Goal: Task Accomplishment & Management: Complete application form

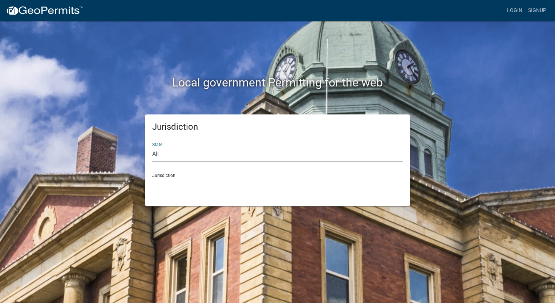
click at [173, 151] on select "All [US_STATE] [US_STATE] [US_STATE] [US_STATE] [US_STATE] [US_STATE] [US_STATE…" at bounding box center [277, 154] width 251 height 15
select select "[US_STATE]"
click at [152, 147] on select "All [US_STATE] [US_STATE] [US_STATE] [US_STATE] [US_STATE] [US_STATE] [US_STATE…" at bounding box center [277, 154] width 251 height 15
click at [166, 175] on div "Jurisdiction [GEOGRAPHIC_DATA], [US_STATE][PERSON_NAME][GEOGRAPHIC_DATA], [US_S…" at bounding box center [277, 179] width 251 height 25
click at [173, 184] on select "[GEOGRAPHIC_DATA], [US_STATE][PERSON_NAME][GEOGRAPHIC_DATA], [US_STATE][PERSON_…" at bounding box center [277, 185] width 251 height 15
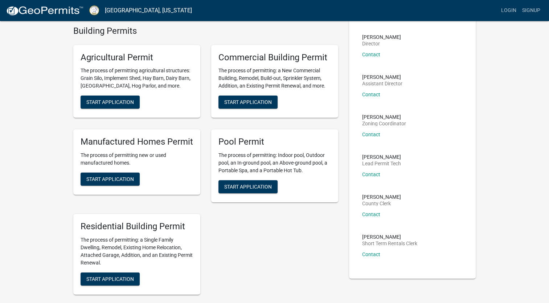
scroll to position [36, 0]
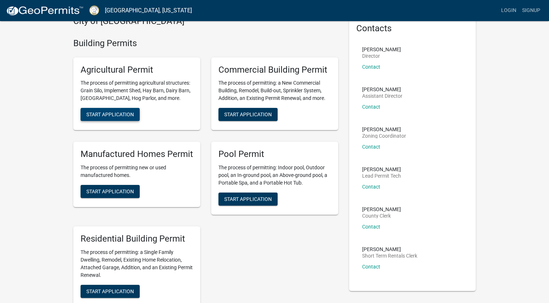
click at [116, 115] on span "Start Application" at bounding box center [110, 114] width 48 height 6
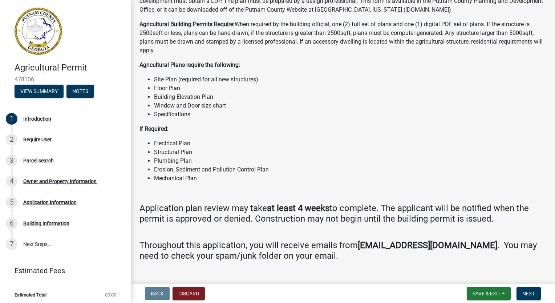
scroll to position [371, 0]
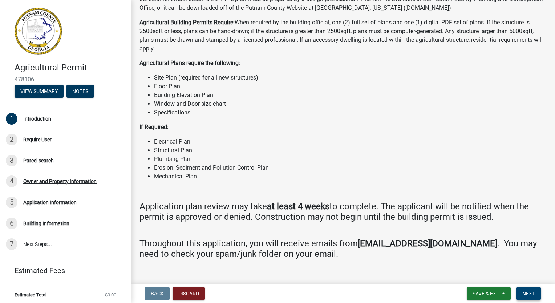
click at [528, 294] on span "Next" at bounding box center [528, 293] width 13 height 6
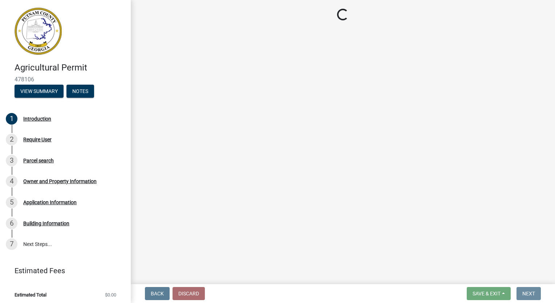
scroll to position [0, 0]
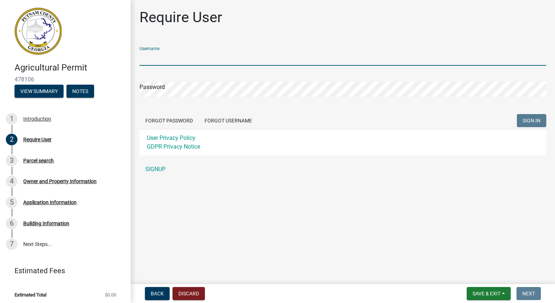
click at [211, 58] on input "Username" at bounding box center [342, 58] width 407 height 15
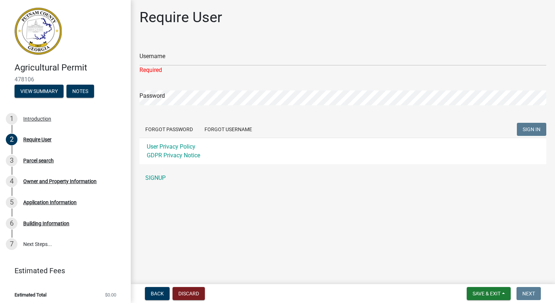
click at [284, 160] on div "Username Required Password Forgot Password Forgot Username SIGN IN User Privacy…" at bounding box center [342, 113] width 407 height 145
click at [195, 58] on input "Username" at bounding box center [342, 58] width 407 height 15
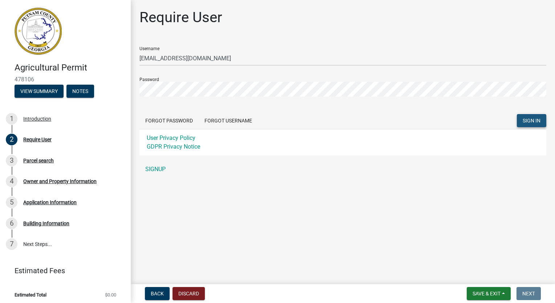
click at [530, 125] on button "SIGN IN" at bounding box center [531, 120] width 29 height 13
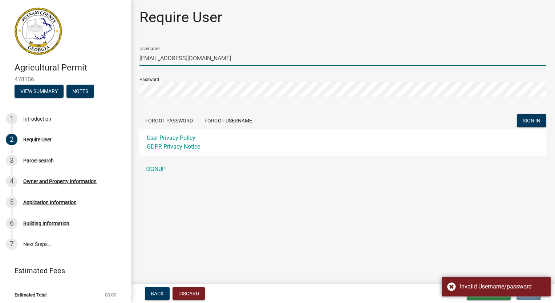
click at [240, 60] on input "[EMAIL_ADDRESS][DOMAIN_NAME]" at bounding box center [342, 58] width 407 height 15
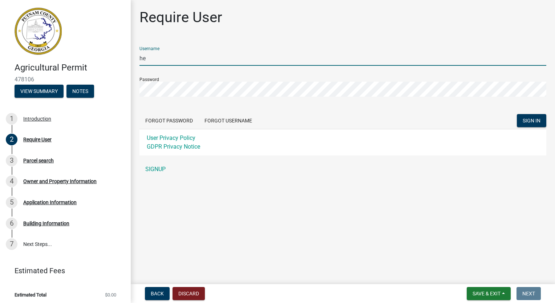
type input "h"
type input "alberto11110"
click at [530, 121] on span "SIGN IN" at bounding box center [531, 121] width 18 height 6
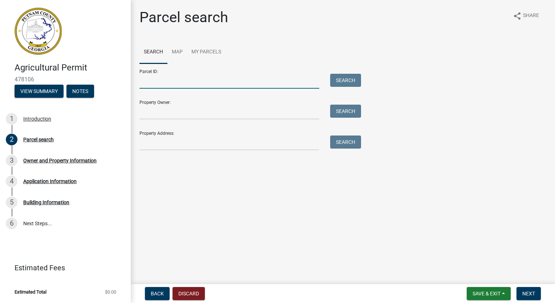
click at [212, 74] on input "Parcel ID:" at bounding box center [229, 81] width 180 height 15
click at [185, 79] on input "Parcel ID:" at bounding box center [229, 81] width 180 height 15
click at [211, 78] on input "Parcel ID:" at bounding box center [229, 81] width 180 height 15
paste input "109 008"
type input "109 008"
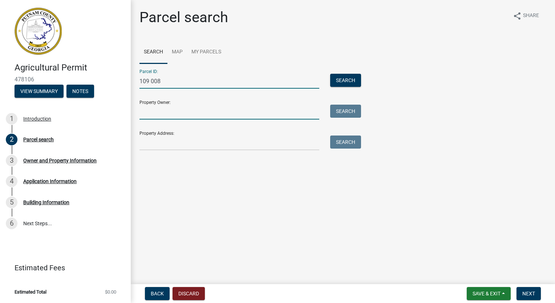
click at [190, 110] on input "Property Owner:" at bounding box center [229, 112] width 180 height 15
type input "[PERSON_NAME]"
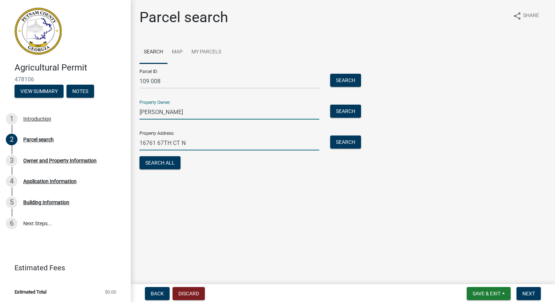
click at [190, 142] on input "16761 67TH CT N" at bounding box center [229, 142] width 180 height 15
type input "1"
type input "[STREET_ADDRESS][PERSON_NAME]"
click at [170, 164] on button "Search All" at bounding box center [159, 162] width 41 height 13
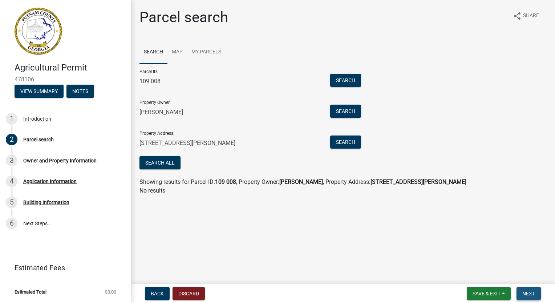
click at [532, 293] on span "Next" at bounding box center [528, 293] width 13 height 6
click at [347, 80] on button "Search" at bounding box center [345, 80] width 31 height 13
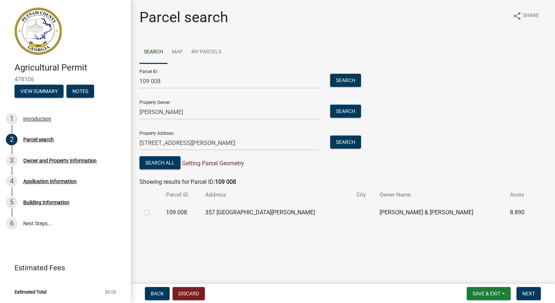
click at [152, 208] on label at bounding box center [152, 208] width 0 height 0
click at [152, 213] on 008 "radio" at bounding box center [154, 210] width 5 height 5
radio 008 "true"
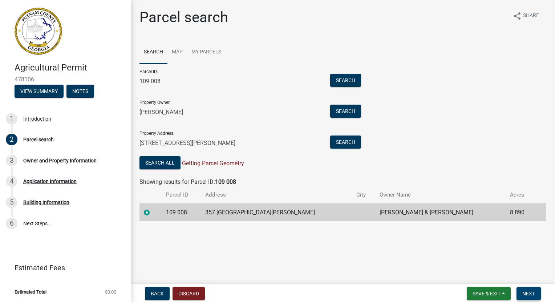
click at [528, 296] on span "Next" at bounding box center [528, 293] width 13 height 6
click at [532, 296] on span "Next" at bounding box center [528, 293] width 13 height 6
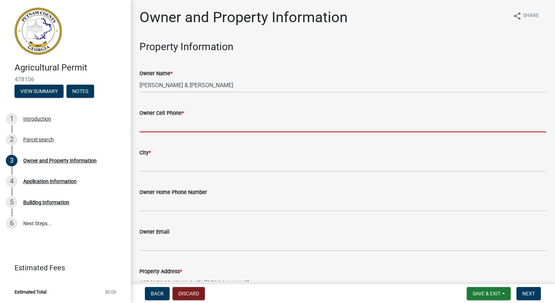
click at [158, 122] on input "Owner Cell Phone *" at bounding box center [342, 124] width 407 height 15
type input "5613018019"
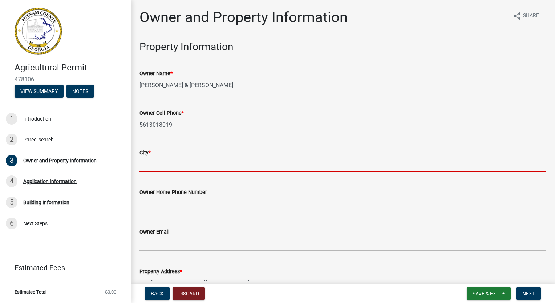
type input "Loxahatchee"
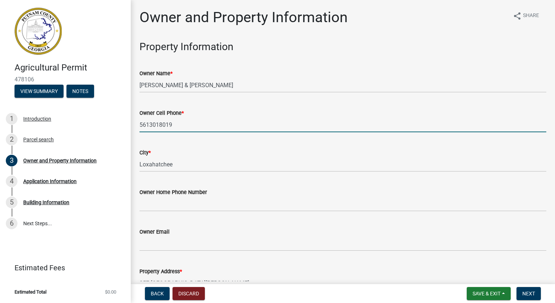
type input "[EMAIL_ADDRESS][DOMAIN_NAME]"
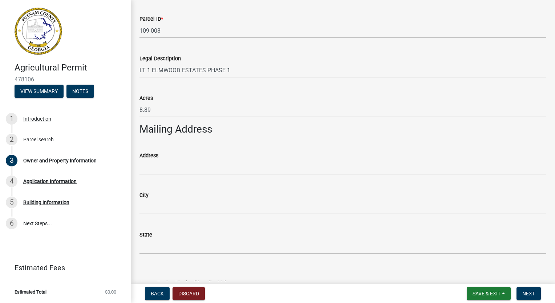
scroll to position [327, 0]
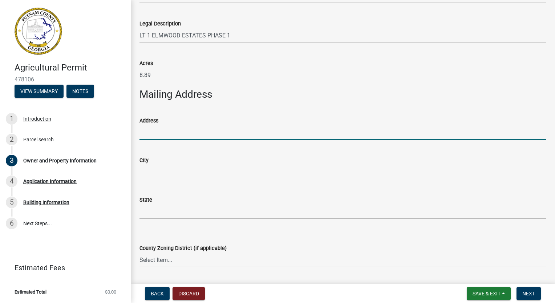
click at [174, 131] on input "Address" at bounding box center [342, 132] width 407 height 15
type input "16761 67TH CT N"
type input "Loxahatchee"
type input "[US_STATE]"
type input "33470"
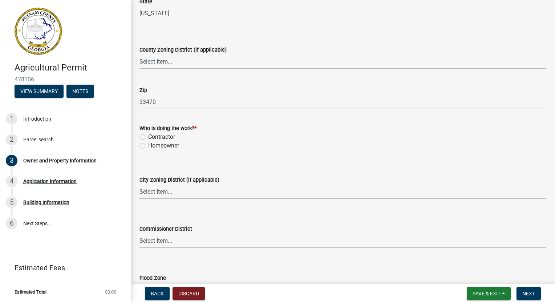
scroll to position [545, 0]
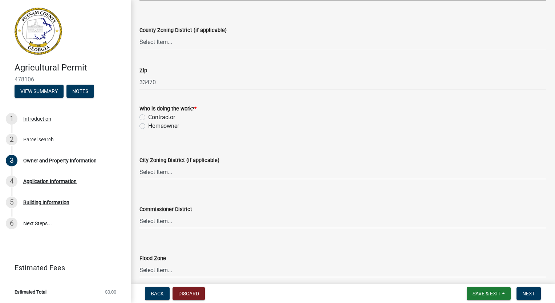
click at [145, 126] on div "Homeowner" at bounding box center [342, 126] width 407 height 9
click at [148, 127] on label "Homeowner" at bounding box center [163, 126] width 31 height 9
click at [148, 126] on input "Homeowner" at bounding box center [150, 124] width 5 height 5
radio input "true"
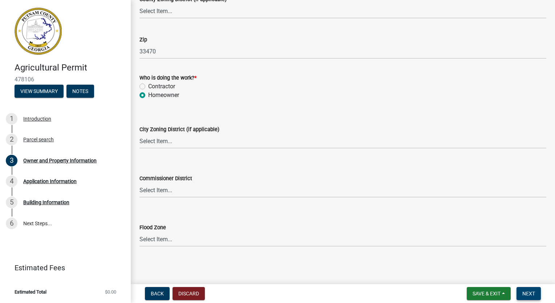
click at [523, 293] on span "Next" at bounding box center [528, 293] width 13 height 6
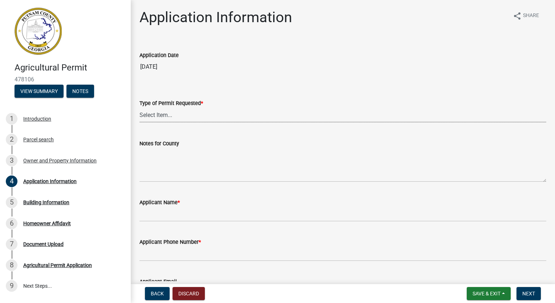
click at [180, 114] on select "Select Item... Addition Animal Arena Dairy Barn Permit Renewal Hay Barn Hog Pol…" at bounding box center [342, 114] width 407 height 15
click at [139, 107] on select "Select Item... Addition Animal Arena Dairy Barn Permit Renewal Hay Barn Hog Pol…" at bounding box center [342, 114] width 407 height 15
select select "42583bc1-c577-402a-86b5-83b49baf8bde"
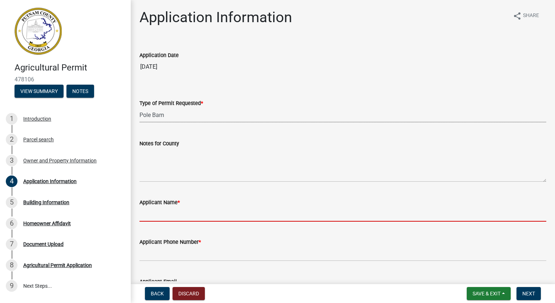
click at [189, 216] on input "Applicant Name *" at bounding box center [342, 214] width 407 height 15
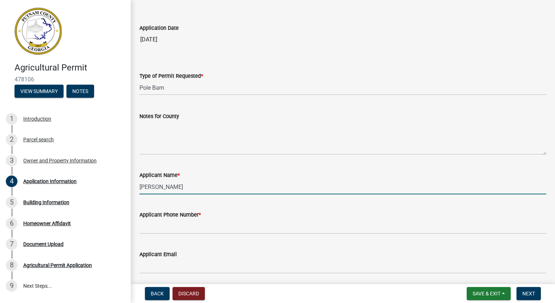
scroll to position [73, 0]
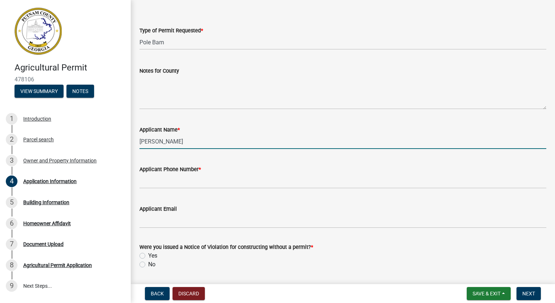
type input "[PERSON_NAME]"
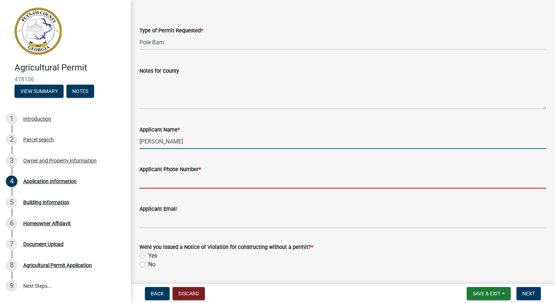
click at [166, 179] on input "Applicant Phone Number *" at bounding box center [342, 181] width 407 height 15
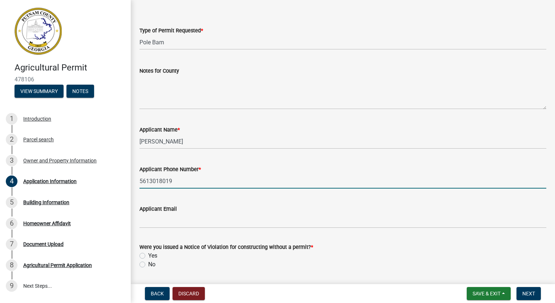
type input "5613018019"
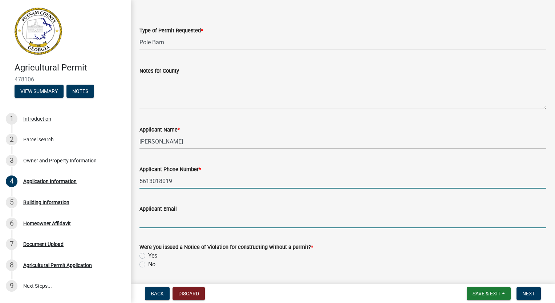
click at [183, 216] on input "Applicant Email" at bounding box center [342, 220] width 407 height 15
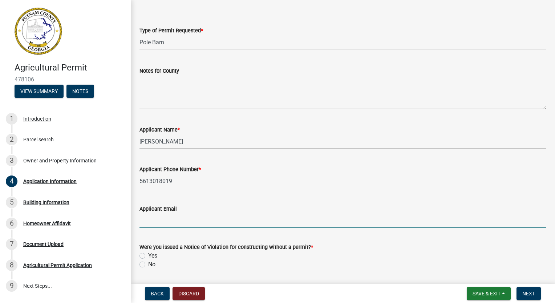
type input "[EMAIL_ADDRESS][DOMAIN_NAME]"
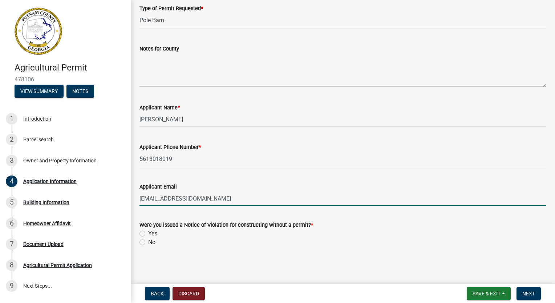
click at [148, 243] on label "No" at bounding box center [151, 242] width 7 height 9
click at [148, 243] on input "No" at bounding box center [150, 240] width 5 height 5
radio input "true"
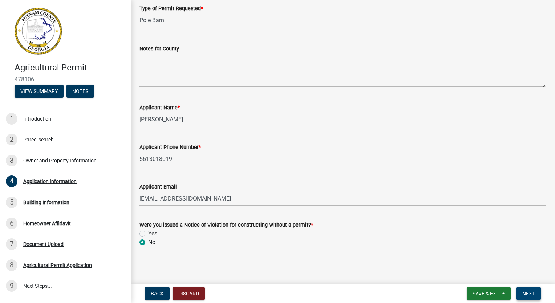
click at [532, 293] on span "Next" at bounding box center [528, 293] width 13 height 6
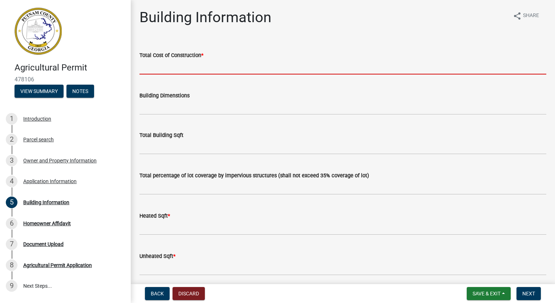
click at [156, 64] on input "text" at bounding box center [342, 67] width 407 height 15
type input "3000"
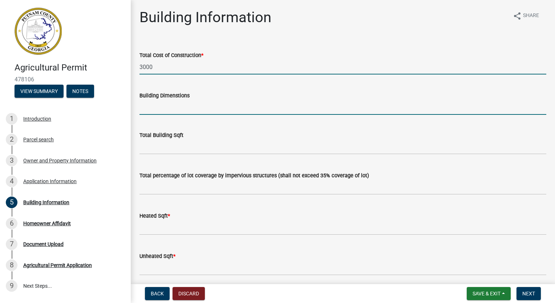
click at [164, 107] on input "Building Dimenstions" at bounding box center [342, 107] width 407 height 15
type input "15"
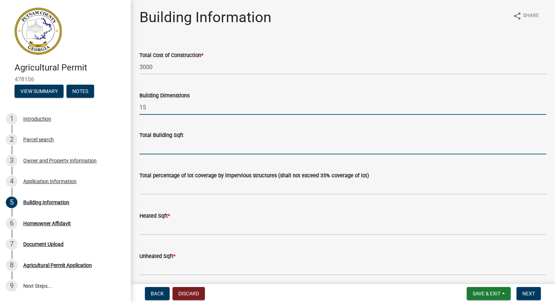
click at [162, 149] on input "text" at bounding box center [342, 146] width 407 height 15
type input "30"
click at [154, 104] on input "15" at bounding box center [342, 107] width 407 height 15
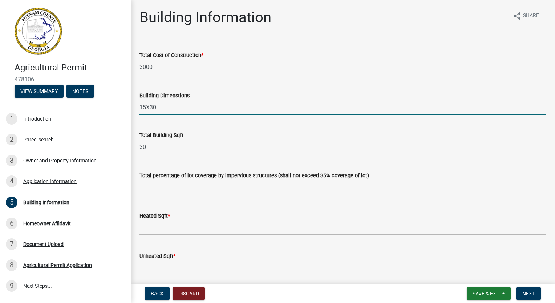
type input "15X30"
click at [151, 147] on input "30" at bounding box center [342, 146] width 407 height 15
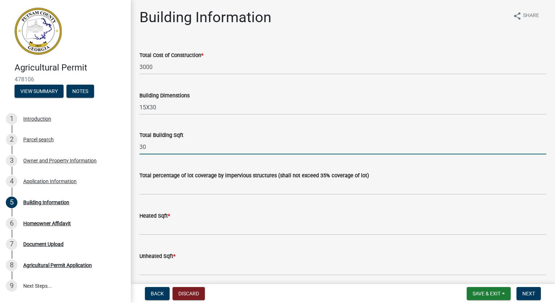
type input "3"
type input "450"
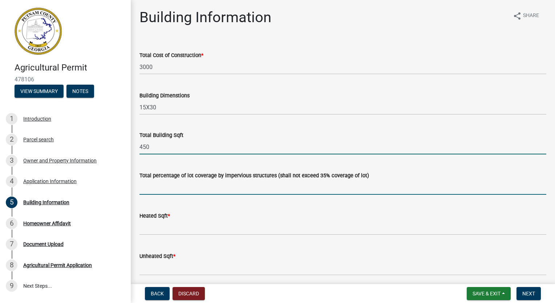
click at [180, 186] on input "text" at bounding box center [342, 187] width 407 height 15
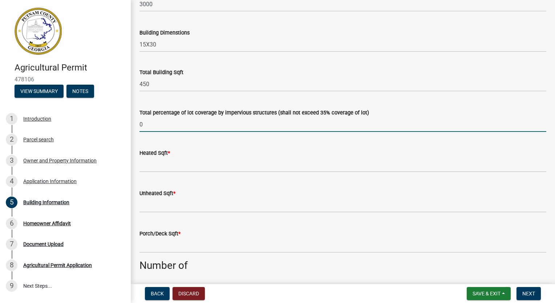
scroll to position [73, 0]
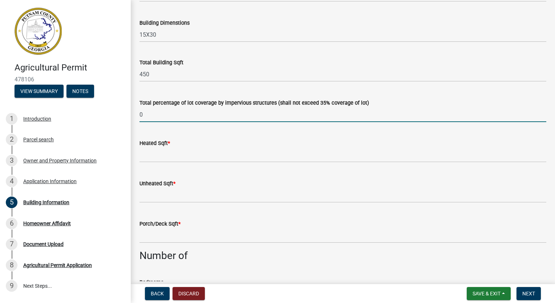
type input "0"
click at [168, 153] on input "text" at bounding box center [342, 154] width 407 height 15
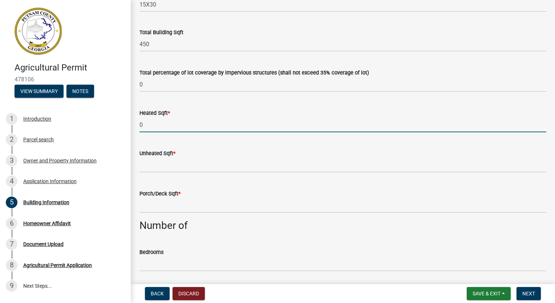
scroll to position [145, 0]
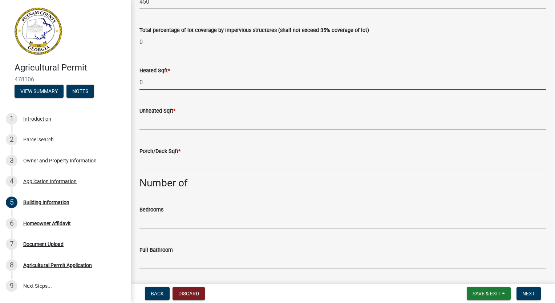
type input "0"
click at [161, 119] on input "text" at bounding box center [342, 122] width 407 height 15
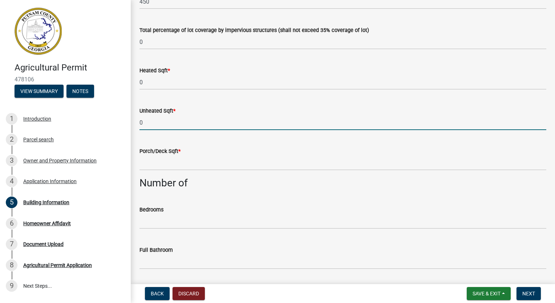
type input "0"
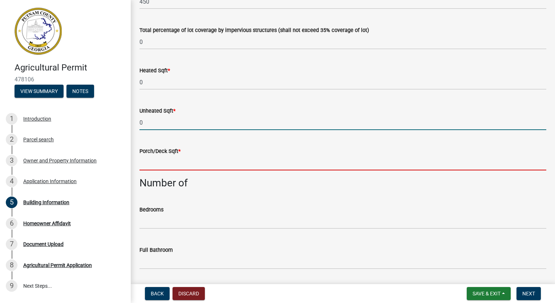
click at [170, 165] on input "text" at bounding box center [342, 162] width 407 height 15
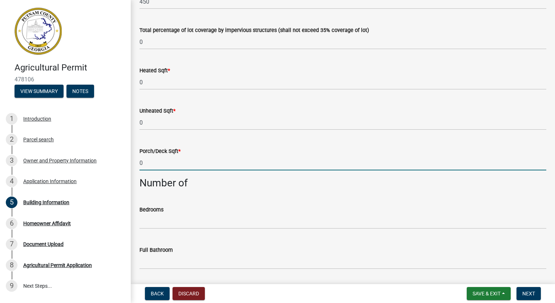
click at [170, 163] on input "0" at bounding box center [342, 162] width 407 height 15
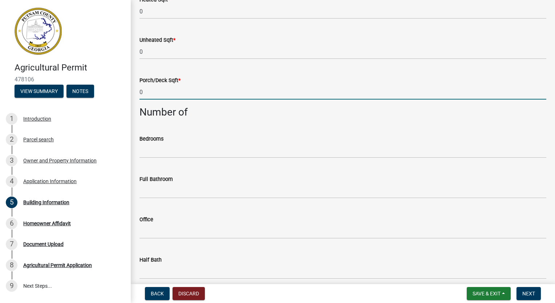
scroll to position [218, 0]
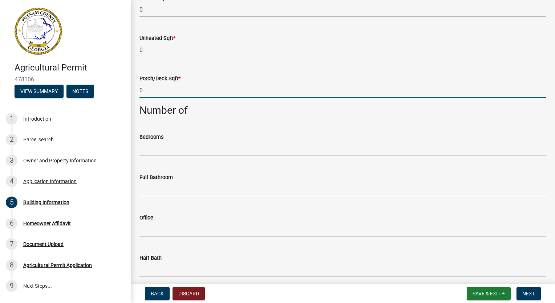
type input "0"
click at [174, 152] on input "text" at bounding box center [342, 148] width 407 height 15
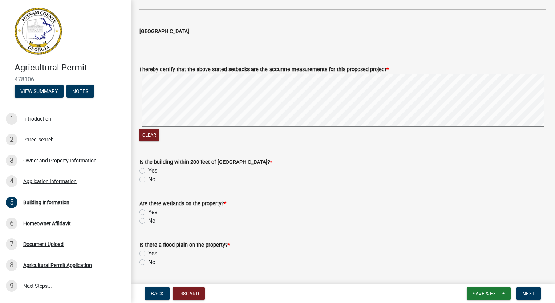
scroll to position [908, 0]
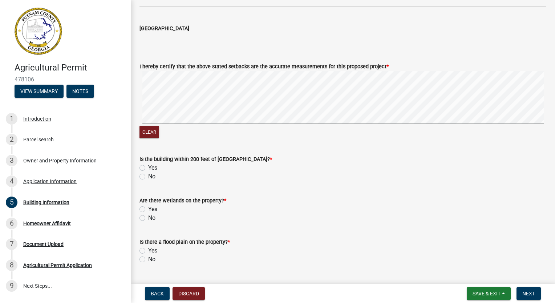
click at [148, 177] on label "No" at bounding box center [151, 176] width 7 height 9
click at [148, 177] on input "No" at bounding box center [150, 174] width 5 height 5
radio input "true"
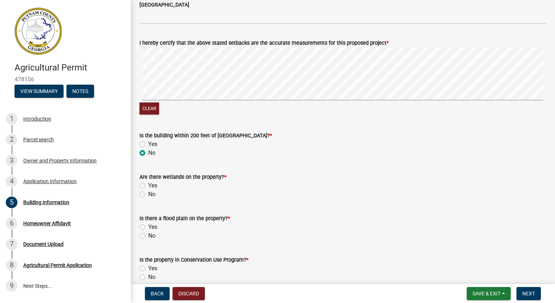
scroll to position [944, 0]
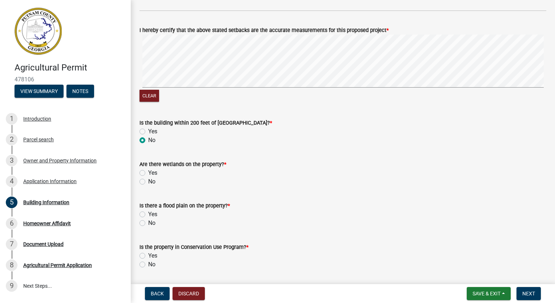
click at [148, 182] on label "No" at bounding box center [151, 181] width 7 height 9
click at [148, 182] on input "No" at bounding box center [150, 179] width 5 height 5
radio input "true"
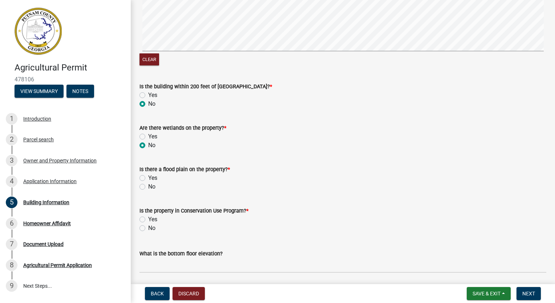
drag, startPoint x: 142, startPoint y: 187, endPoint x: 175, endPoint y: 192, distance: 33.1
click at [148, 187] on label "No" at bounding box center [151, 186] width 7 height 9
click at [148, 187] on input "No" at bounding box center [150, 184] width 5 height 5
radio input "true"
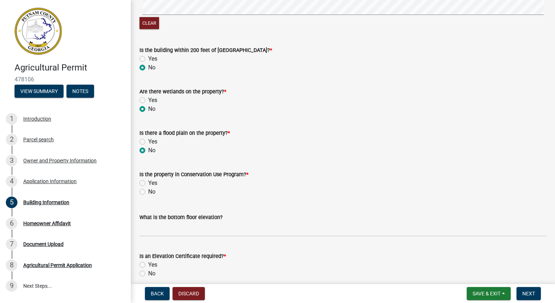
click at [148, 191] on label "No" at bounding box center [151, 191] width 7 height 9
click at [148, 191] on input "No" at bounding box center [150, 189] width 5 height 5
radio input "true"
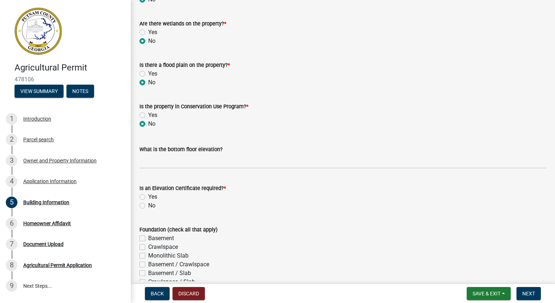
scroll to position [1089, 0]
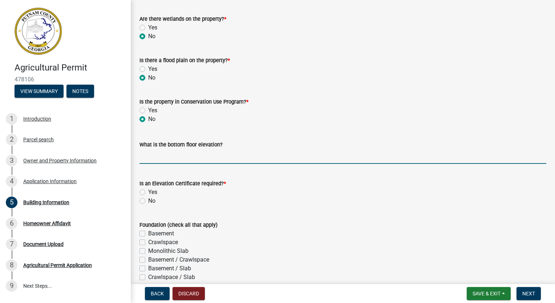
click at [177, 156] on input "text" at bounding box center [342, 156] width 407 height 15
type input "0"
click at [148, 200] on label "No" at bounding box center [151, 200] width 7 height 9
click at [148, 200] on input "No" at bounding box center [150, 198] width 5 height 5
radio input "true"
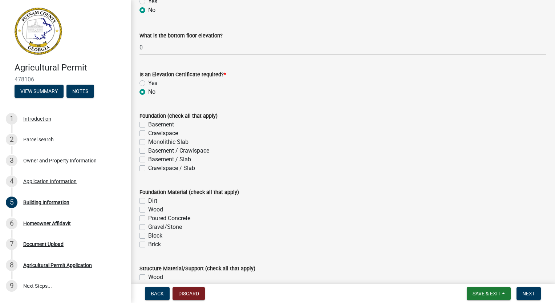
scroll to position [1234, 0]
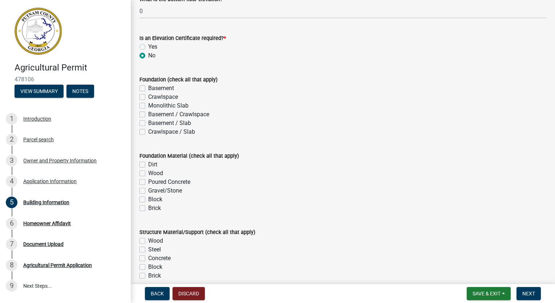
click at [148, 164] on label "Dirt" at bounding box center [152, 164] width 9 height 9
click at [148, 164] on input "Dirt" at bounding box center [150, 162] width 5 height 5
checkbox input "true"
checkbox input "false"
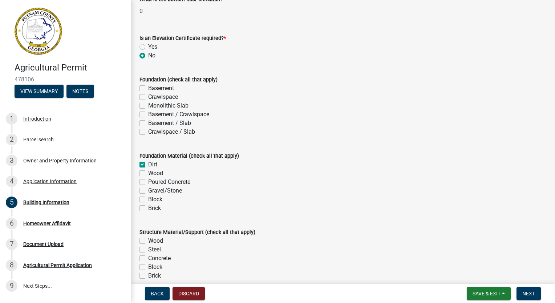
checkbox input "false"
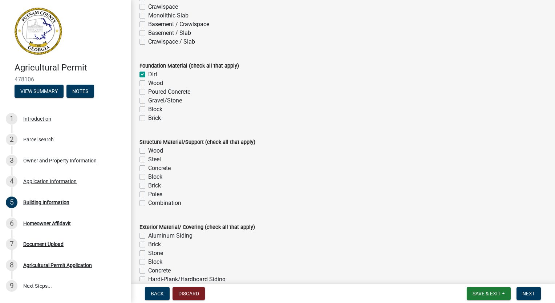
scroll to position [1343, 0]
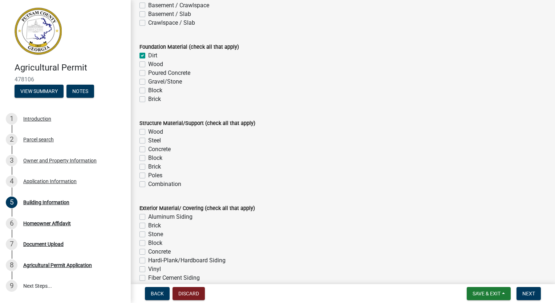
click at [148, 133] on label "Wood" at bounding box center [155, 131] width 15 height 9
click at [148, 132] on input "Wood" at bounding box center [150, 129] width 5 height 5
checkbox input "true"
checkbox input "false"
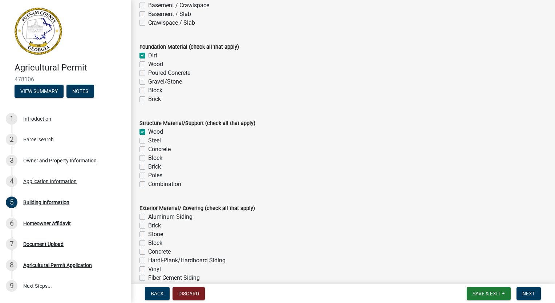
checkbox input "false"
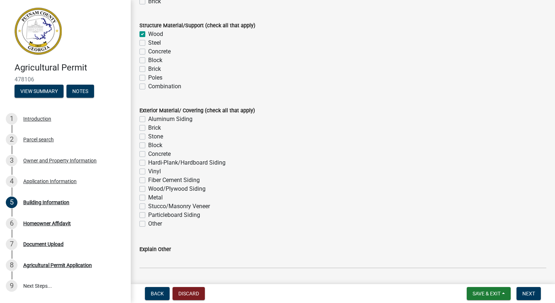
scroll to position [1489, 0]
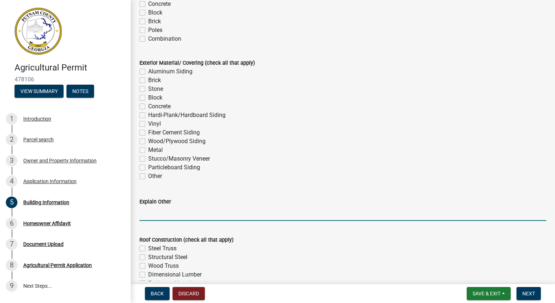
click at [181, 218] on input "Explain Other" at bounding box center [342, 213] width 407 height 15
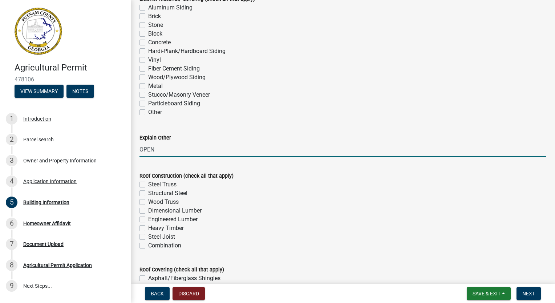
scroll to position [1561, 0]
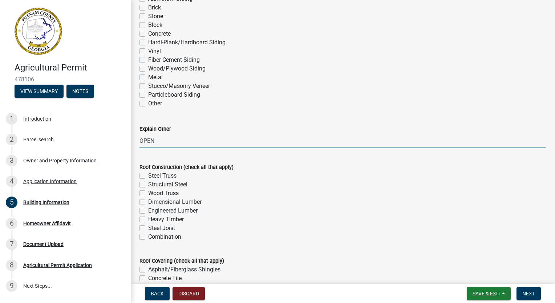
type input "OPEN"
click at [148, 177] on label "Steel Truss" at bounding box center [162, 175] width 28 height 9
click at [148, 176] on input "Steel Truss" at bounding box center [150, 173] width 5 height 5
checkbox input "true"
checkbox input "false"
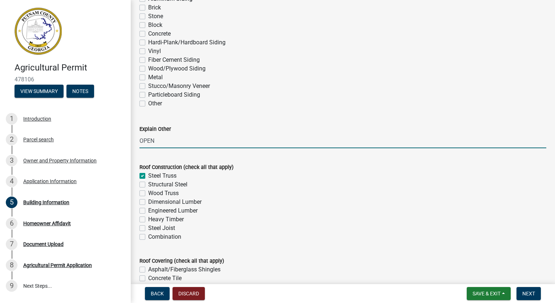
checkbox input "false"
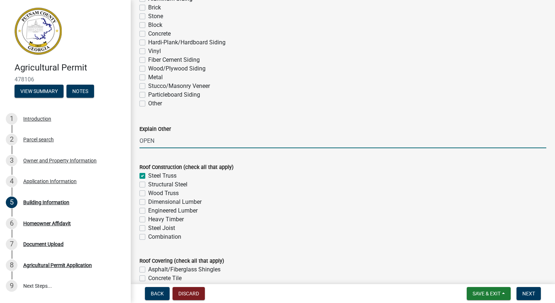
checkbox input "false"
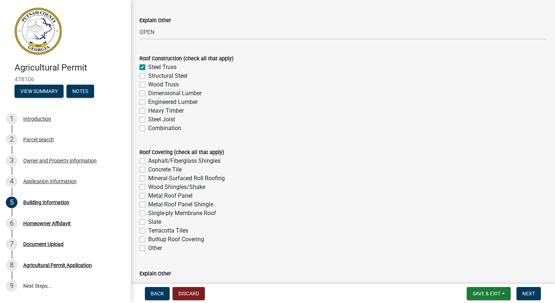
scroll to position [1670, 0]
click at [148, 195] on label "Metal Roof Panel" at bounding box center [170, 195] width 44 height 9
click at [148, 195] on input "Metal Roof Panel" at bounding box center [150, 193] width 5 height 5
checkbox input "true"
checkbox input "false"
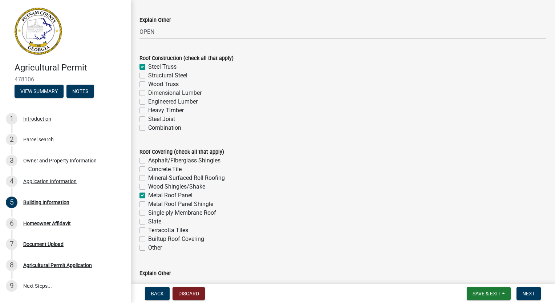
checkbox input "false"
checkbox input "true"
checkbox input "false"
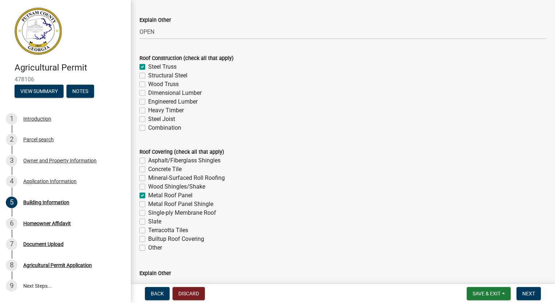
checkbox input "false"
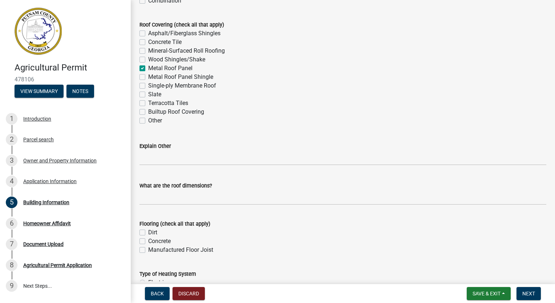
scroll to position [1815, 0]
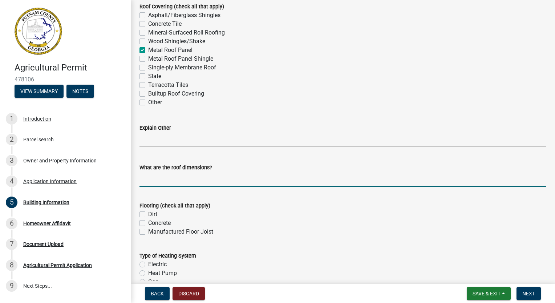
click at [158, 182] on input "What are the roof dimensions?" at bounding box center [342, 179] width 407 height 15
type input "15X30"
click at [148, 214] on label "Dirt" at bounding box center [152, 214] width 9 height 9
click at [148, 214] on input "Dirt" at bounding box center [150, 212] width 5 height 5
checkbox input "true"
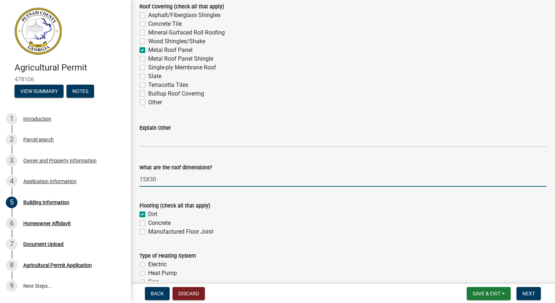
checkbox input "false"
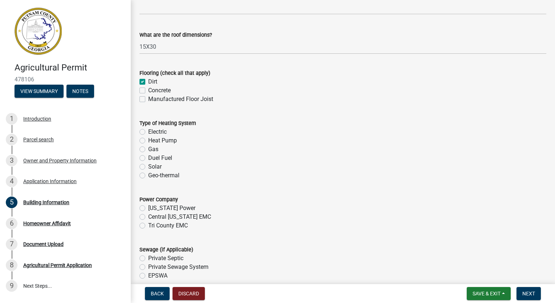
scroll to position [1961, 0]
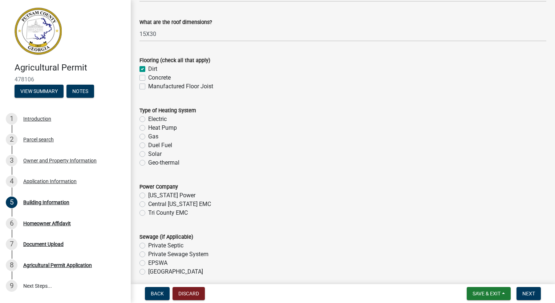
click at [148, 214] on label "Tri County EMC" at bounding box center [168, 212] width 40 height 9
click at [148, 213] on input "Tri County EMC" at bounding box center [150, 210] width 5 height 5
radio input "true"
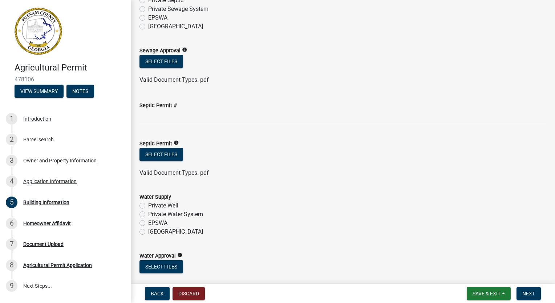
scroll to position [2249, 0]
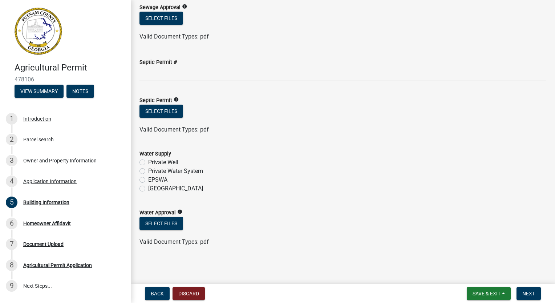
click at [148, 179] on label "EPSWA" at bounding box center [157, 179] width 19 height 9
click at [148, 179] on input "EPSWA" at bounding box center [150, 177] width 5 height 5
radio input "true"
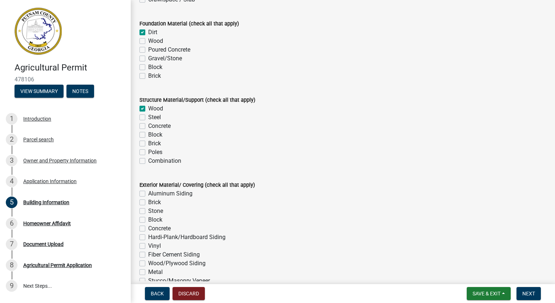
scroll to position [1378, 0]
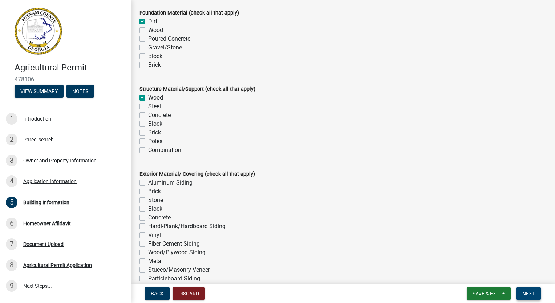
click at [528, 295] on span "Next" at bounding box center [528, 293] width 13 height 6
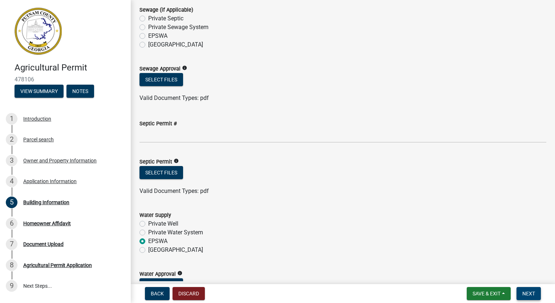
scroll to position [2278, 0]
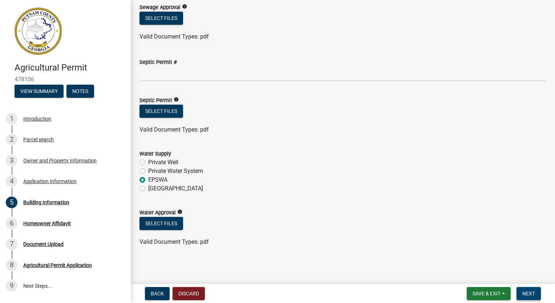
click at [529, 297] on button "Next" at bounding box center [528, 293] width 24 height 13
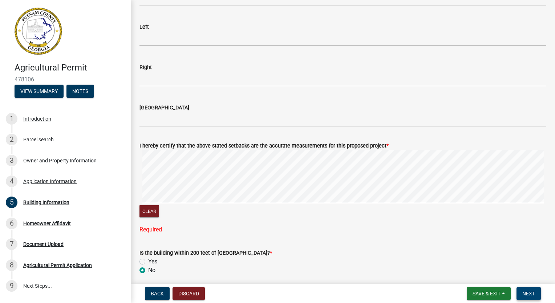
scroll to position [935, 0]
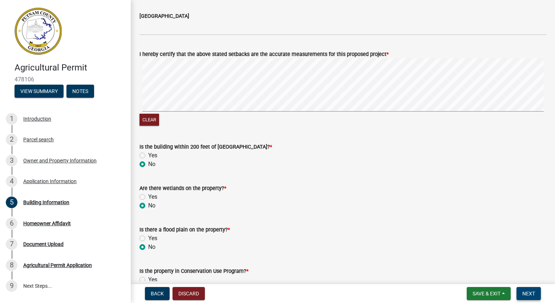
click at [524, 291] on span "Next" at bounding box center [528, 293] width 13 height 6
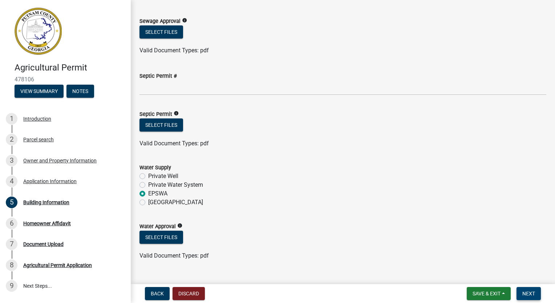
scroll to position [2263, 0]
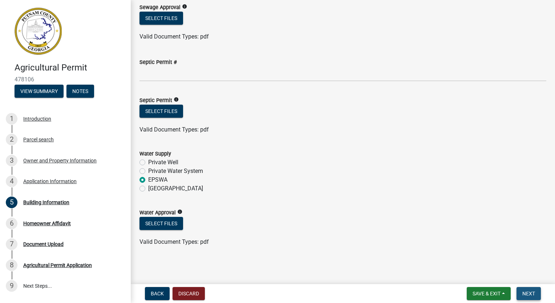
click at [530, 296] on span "Next" at bounding box center [528, 293] width 13 height 6
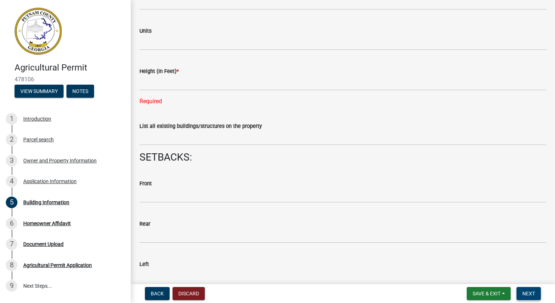
scroll to position [593, 0]
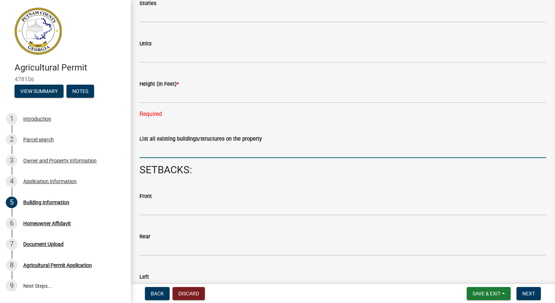
click at [168, 150] on input "List all existing buildings/structures on the property" at bounding box center [342, 150] width 407 height 15
type input "none"
click at [245, 177] on wm-data-entity-input "SETBACKS:" at bounding box center [342, 173] width 407 height 18
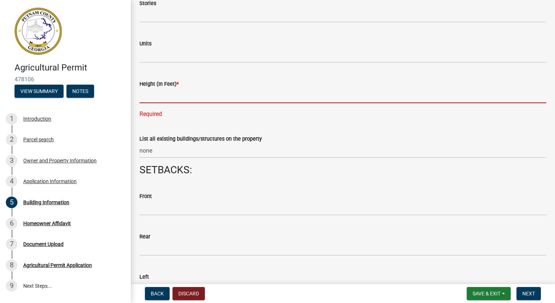
click at [183, 94] on input "text" at bounding box center [342, 95] width 407 height 15
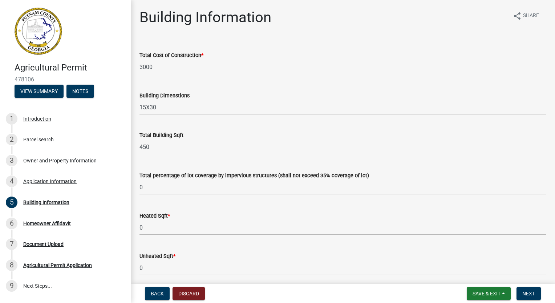
scroll to position [145, 0]
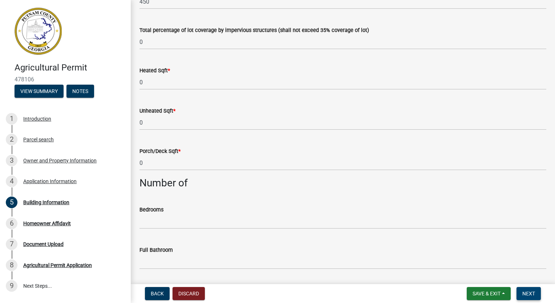
type input "14"
click at [537, 294] on button "Next" at bounding box center [528, 293] width 24 height 13
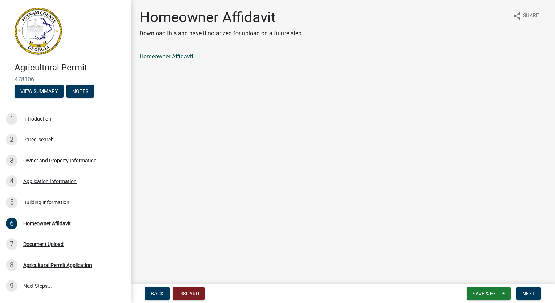
click at [176, 58] on link "Homeowner Affidavit" at bounding box center [166, 56] width 54 height 7
click at [533, 297] on button "Next" at bounding box center [528, 293] width 24 height 13
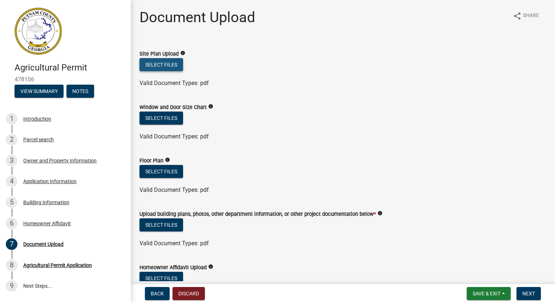
click at [171, 65] on button "Select files" at bounding box center [161, 64] width 44 height 13
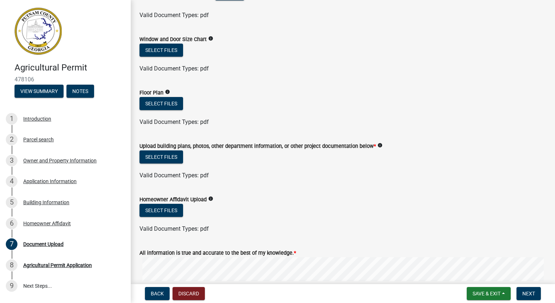
scroll to position [109, 0]
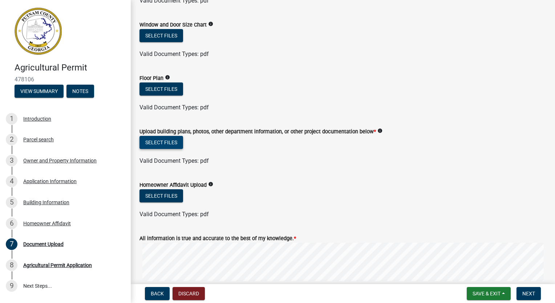
click at [159, 140] on button "Select files" at bounding box center [161, 142] width 44 height 13
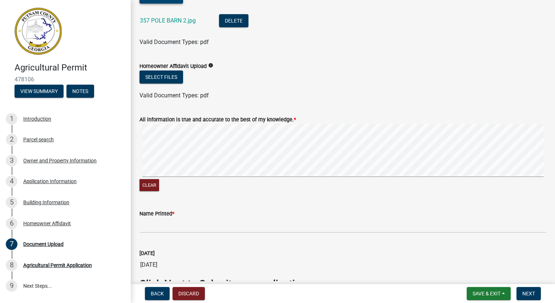
scroll to position [297, 0]
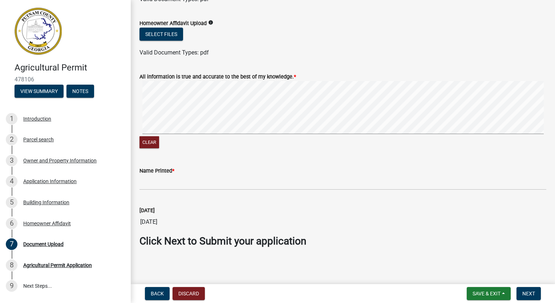
click at [199, 187] on wm-data-entity-input "Name Printed *" at bounding box center [342, 176] width 407 height 40
click at [199, 183] on input "Name Printed *" at bounding box center [342, 182] width 407 height 15
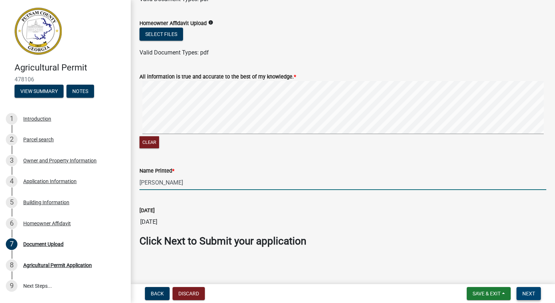
type input "[PERSON_NAME]"
click at [528, 293] on span "Next" at bounding box center [528, 293] width 13 height 6
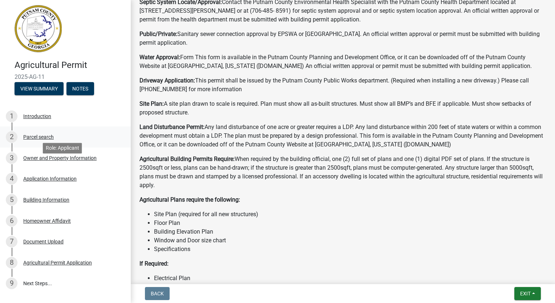
scroll to position [0, 0]
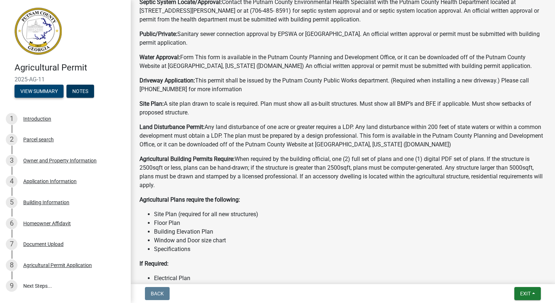
click at [44, 90] on button "View Summary" at bounding box center [39, 91] width 49 height 13
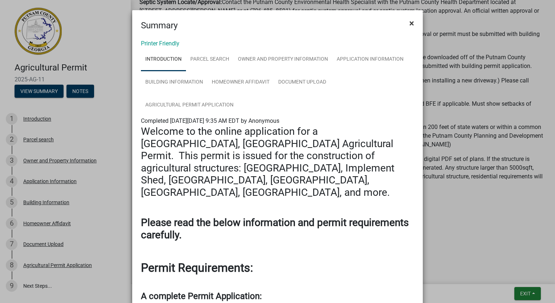
click at [410, 23] on span "×" at bounding box center [411, 23] width 5 height 10
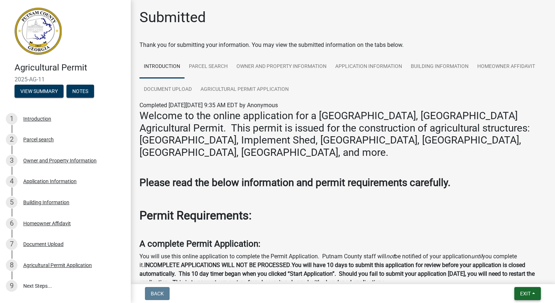
click at [524, 294] on span "Exit" at bounding box center [525, 293] width 11 height 6
click at [512, 275] on button "Save & Exit" at bounding box center [512, 274] width 58 height 17
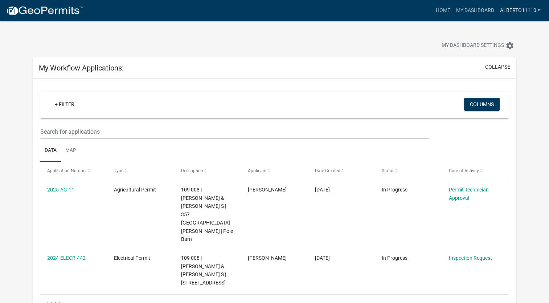
click at [542, 11] on link "alberto11110" at bounding box center [520, 11] width 46 height 14
click at [512, 56] on link "Logout" at bounding box center [514, 53] width 58 height 17
